Goal: Task Accomplishment & Management: Use online tool/utility

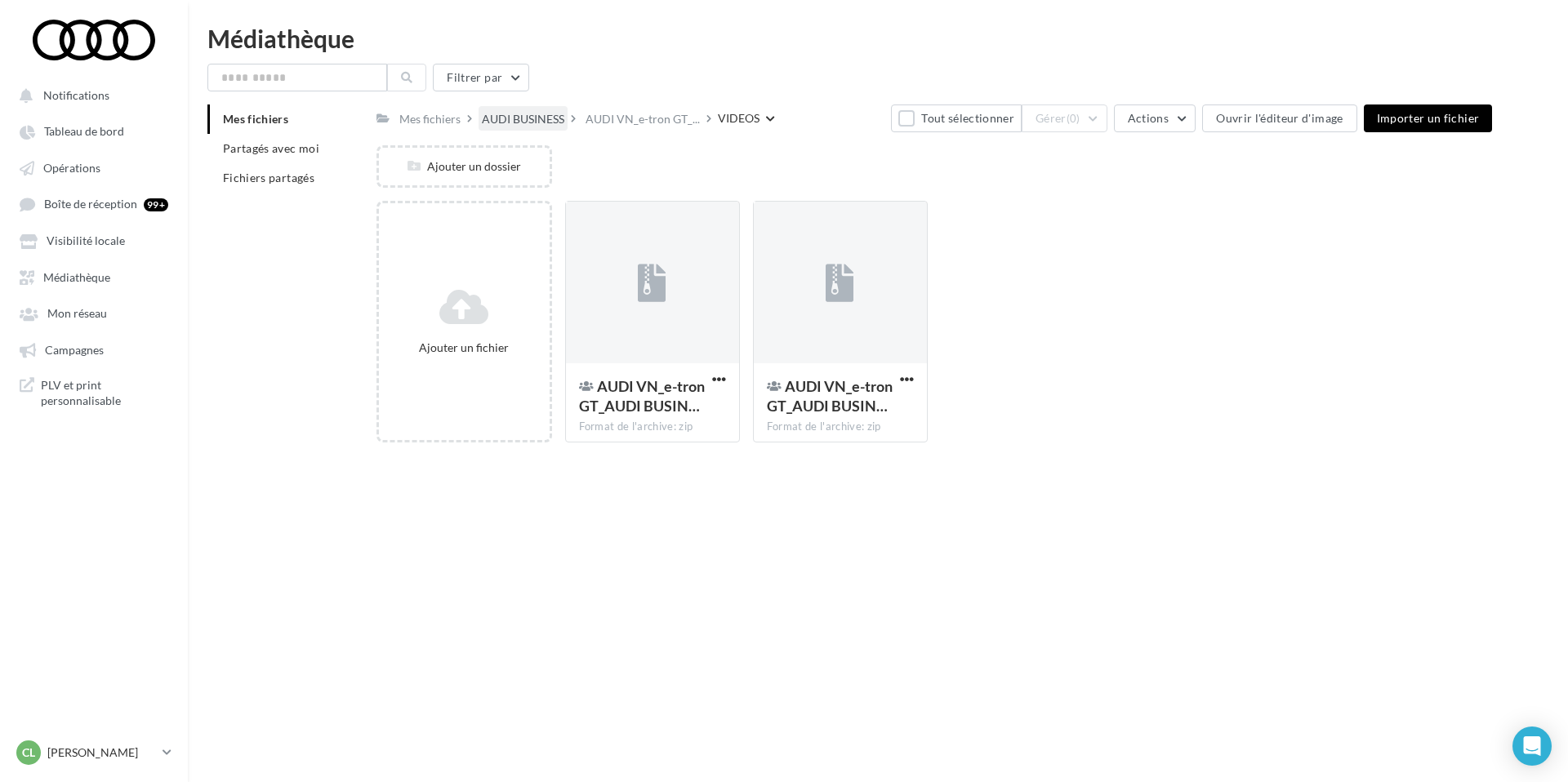
click at [500, 122] on div "AUDI BUSINESS" at bounding box center [523, 118] width 82 height 16
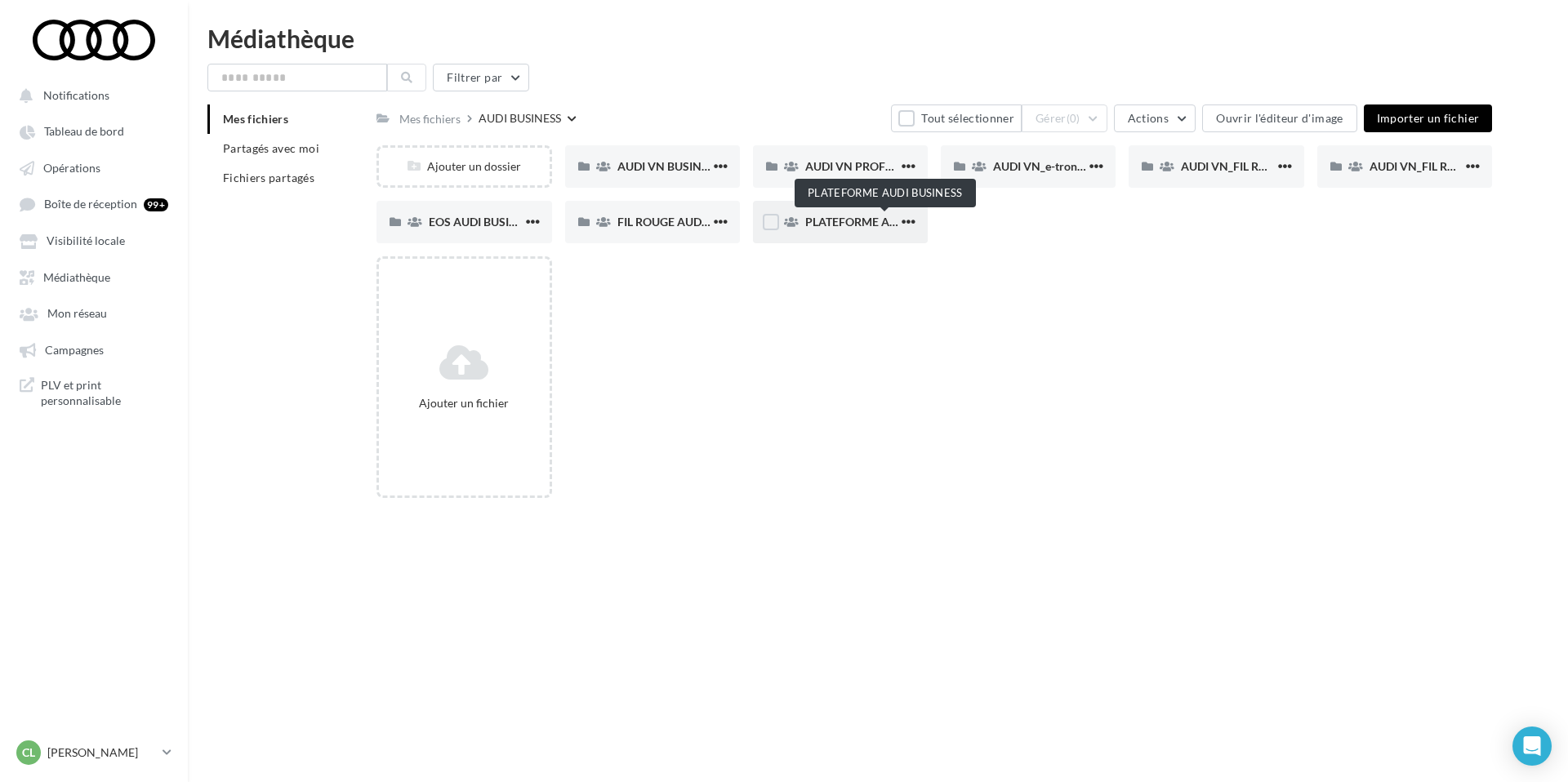
click at [843, 227] on span "PLATEFORME AUDI BUSINESS" at bounding box center [885, 222] width 160 height 14
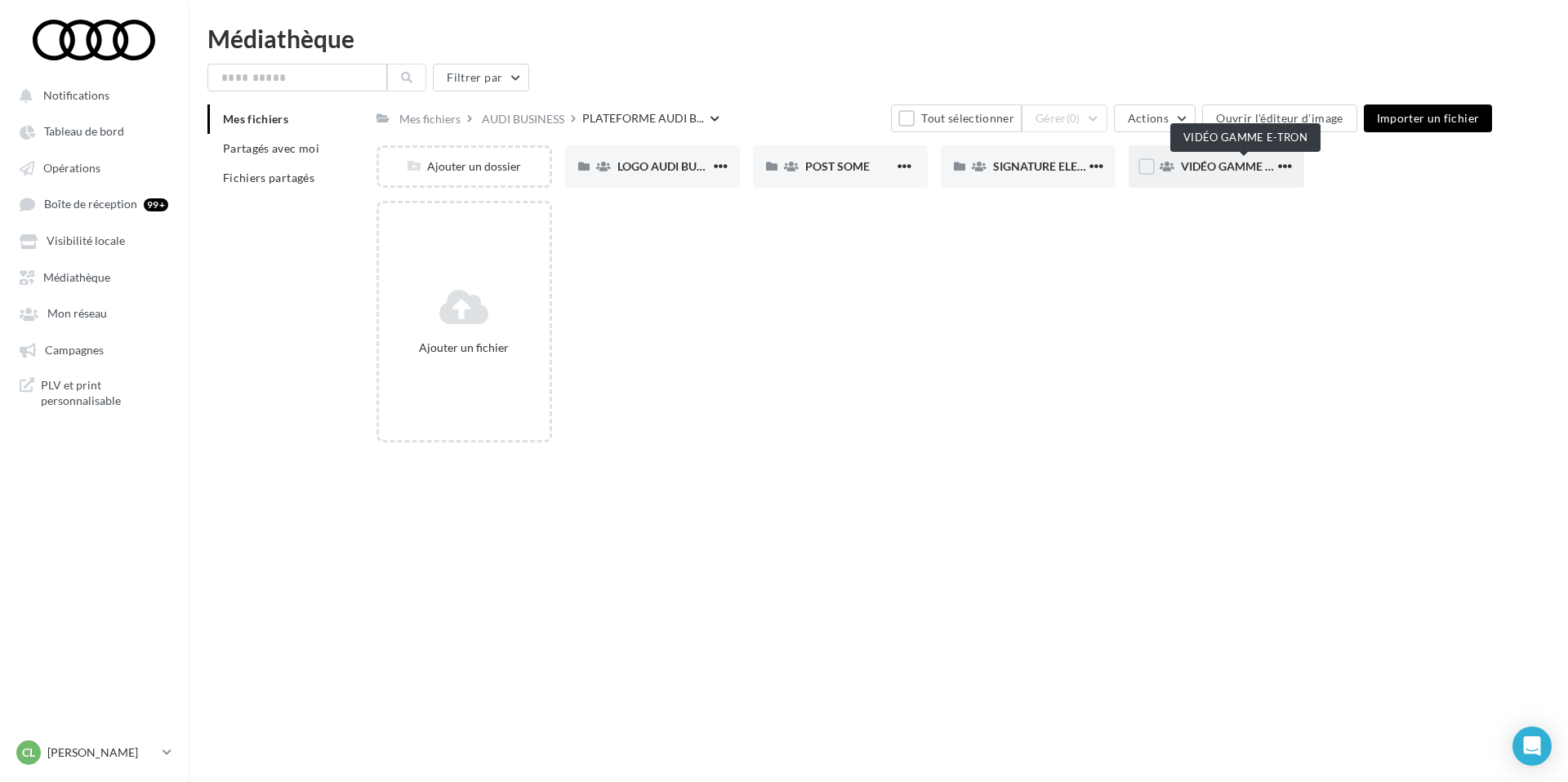
click at [1222, 162] on span "VIDÉO GAMME E-TRON" at bounding box center [1244, 166] width 126 height 14
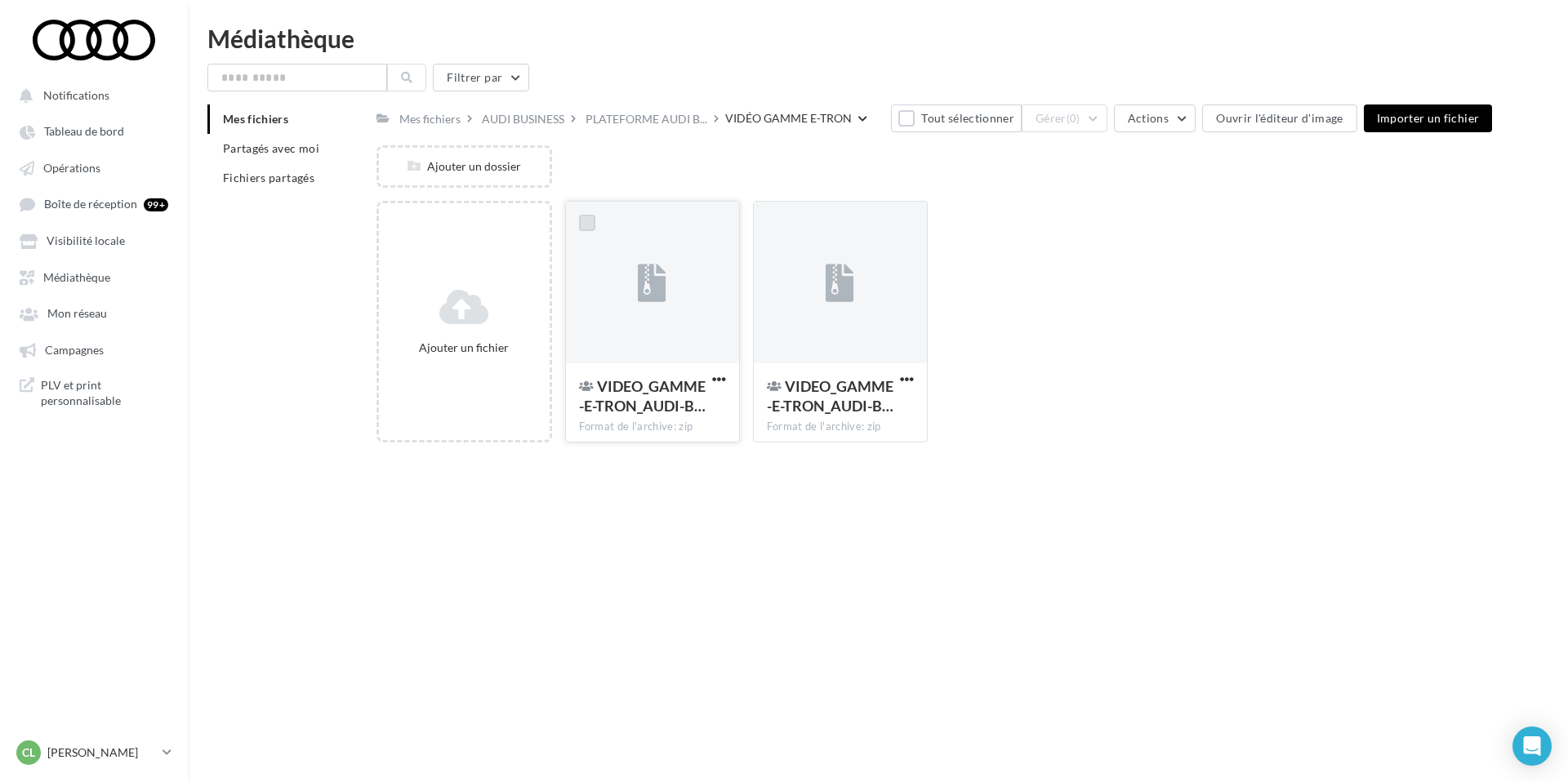
click at [584, 226] on label at bounding box center [586, 222] width 16 height 16
click at [728, 178] on div "Ajouter un dossier" at bounding box center [941, 173] width 1129 height 55
click at [593, 220] on label at bounding box center [586, 222] width 16 height 16
click at [689, 191] on div "Ajouter un dossier" at bounding box center [941, 173] width 1129 height 55
